Goal: Navigation & Orientation: Go to known website

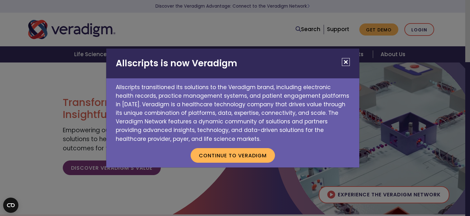
click at [422, 27] on div "Allscripts is now Veradigm Allscripts transitioned its solutions to the Veradig…" at bounding box center [235, 108] width 470 height 216
click at [421, 27] on div "Allscripts is now Veradigm Allscripts transitioned its solutions to the Veradig…" at bounding box center [235, 108] width 470 height 216
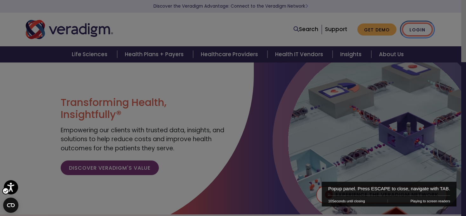
click at [413, 28] on link "Login" at bounding box center [417, 29] width 30 height 13
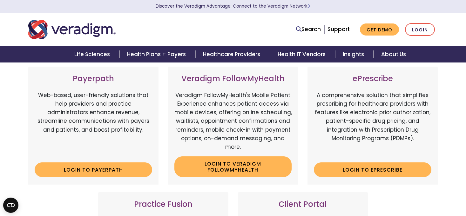
scroll to position [222, 0]
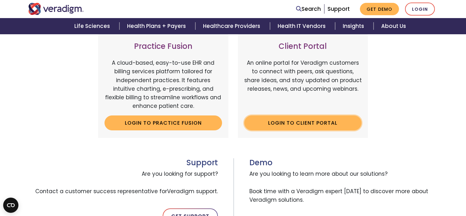
click at [312, 119] on link "Login to Client Portal" at bounding box center [302, 123] width 117 height 15
